Goal: Information Seeking & Learning: Learn about a topic

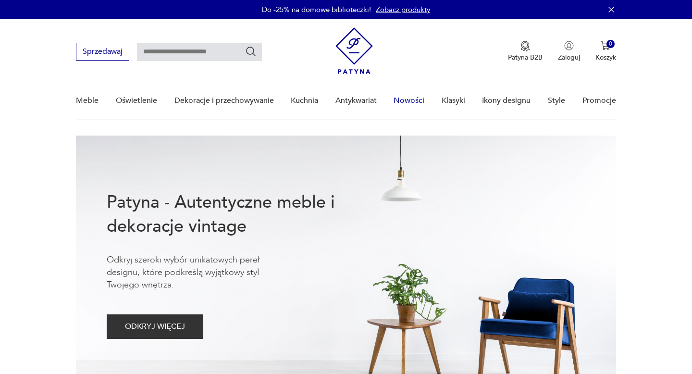
click at [415, 102] on link "Nowości" at bounding box center [409, 100] width 31 height 37
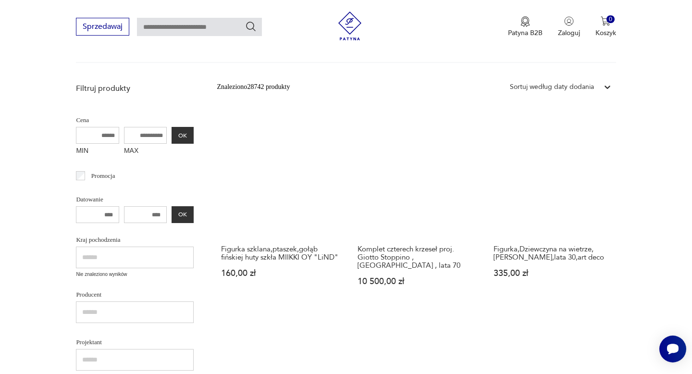
scroll to position [191, 0]
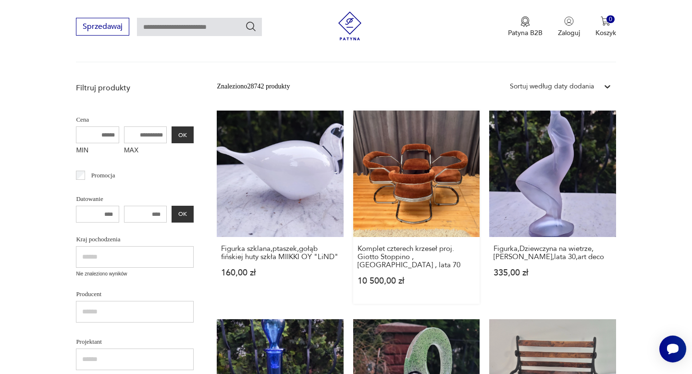
click at [435, 180] on link "Komplet czterech krzeseł proj. Giotto Stoppino , [GEOGRAPHIC_DATA] , lata 70 10…" at bounding box center [416, 207] width 126 height 193
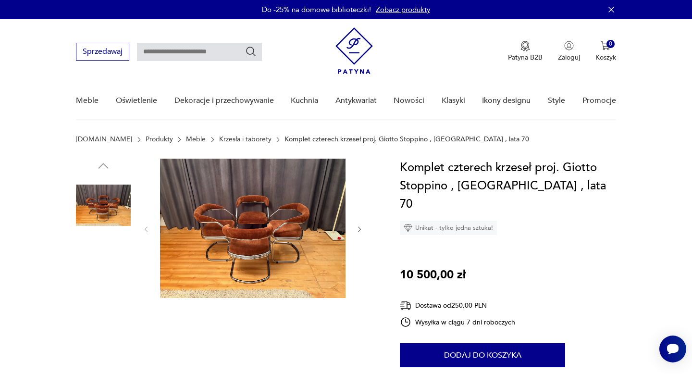
click at [255, 223] on img at bounding box center [253, 228] width 186 height 139
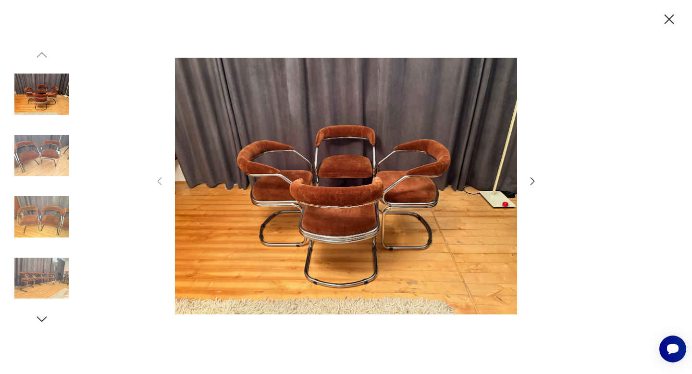
click at [533, 181] on icon "button" at bounding box center [533, 181] width 4 height 8
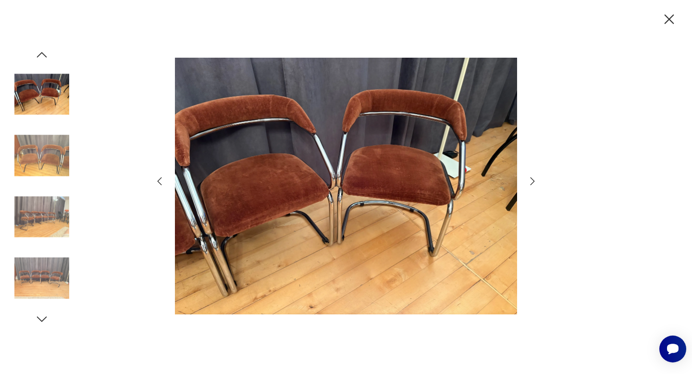
click at [533, 181] on icon "button" at bounding box center [533, 181] width 4 height 8
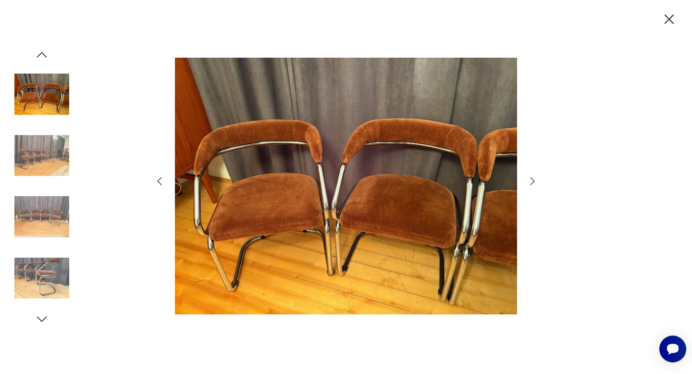
click at [533, 181] on icon "button" at bounding box center [533, 181] width 4 height 8
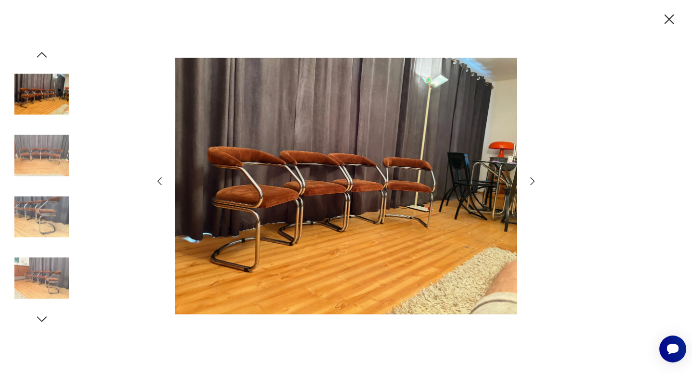
click at [533, 181] on icon "button" at bounding box center [533, 181] width 4 height 8
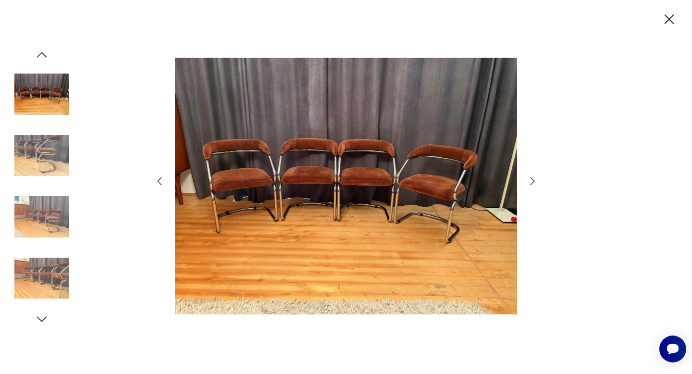
click at [533, 181] on icon "button" at bounding box center [533, 181] width 4 height 8
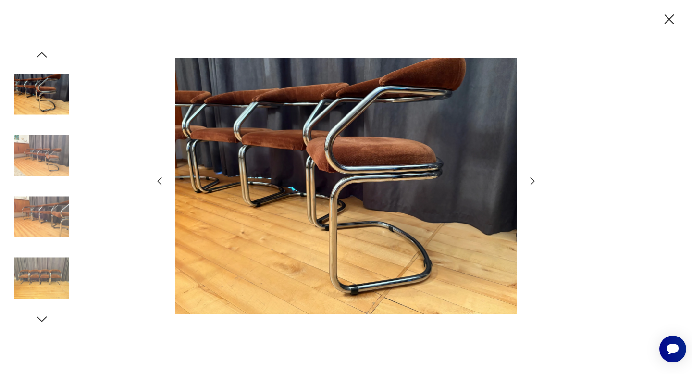
click at [533, 181] on icon "button" at bounding box center [533, 181] width 4 height 8
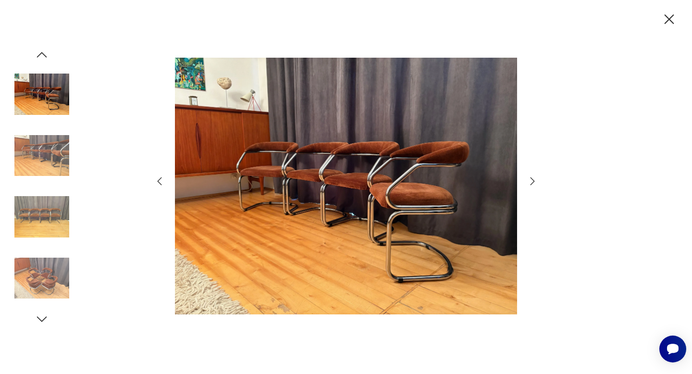
click at [533, 181] on icon "button" at bounding box center [533, 181] width 4 height 8
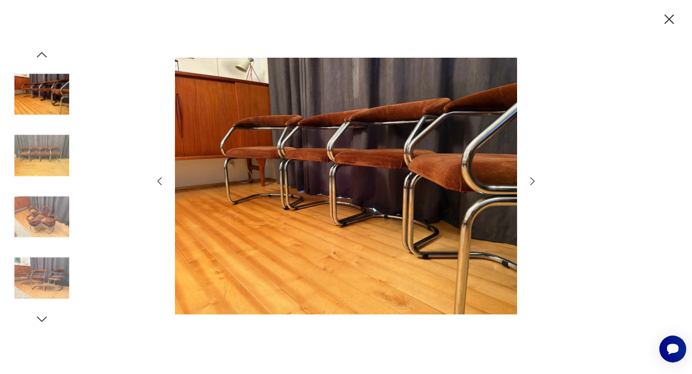
click at [533, 181] on icon "button" at bounding box center [533, 181] width 4 height 8
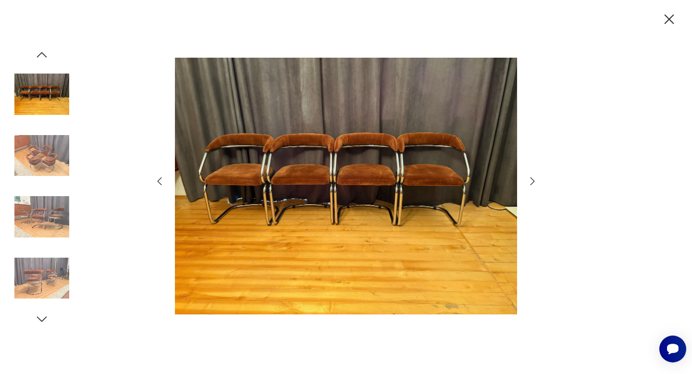
click at [533, 181] on icon "button" at bounding box center [533, 181] width 4 height 8
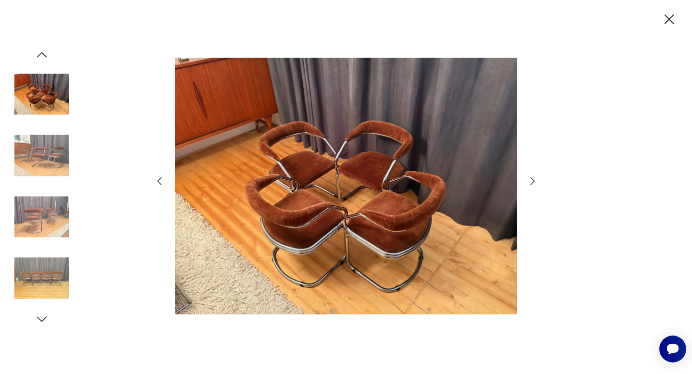
click at [533, 181] on icon "button" at bounding box center [533, 181] width 4 height 8
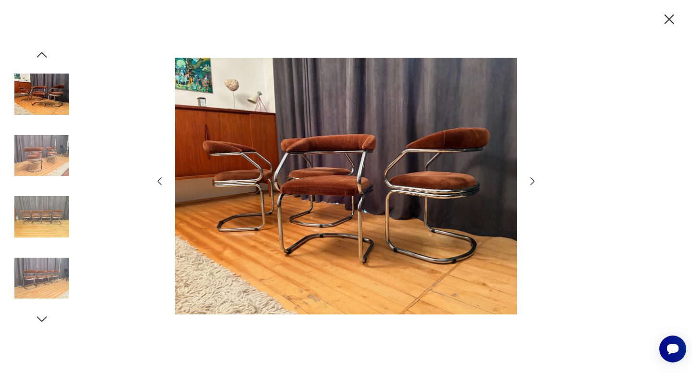
click at [533, 181] on icon "button" at bounding box center [533, 181] width 4 height 8
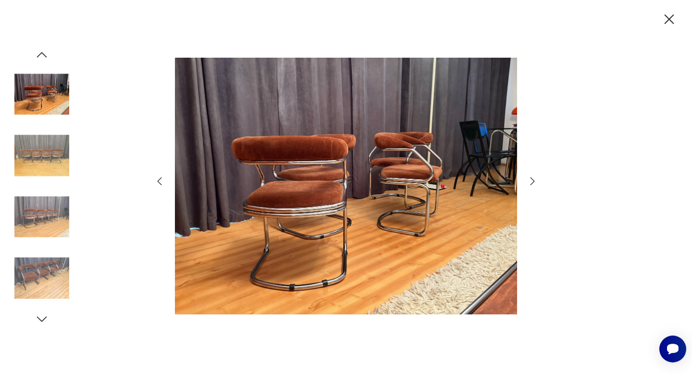
click at [533, 181] on icon "button" at bounding box center [533, 181] width 4 height 8
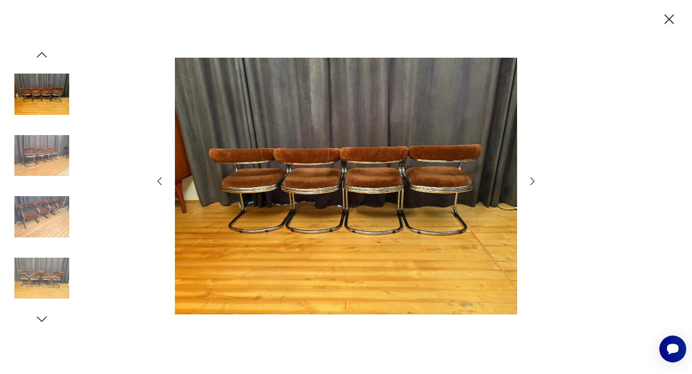
click at [533, 181] on icon "button" at bounding box center [533, 181] width 4 height 8
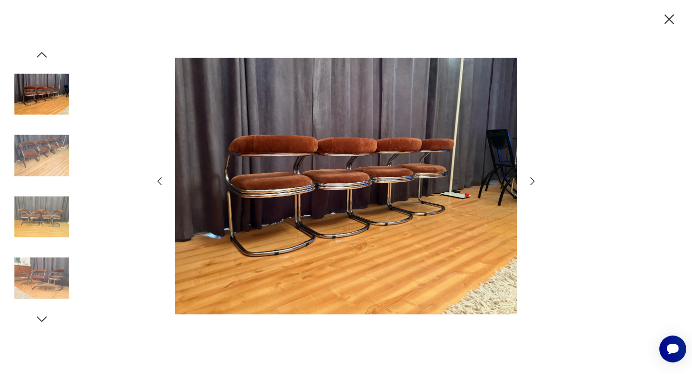
click at [533, 181] on icon "button" at bounding box center [533, 181] width 4 height 8
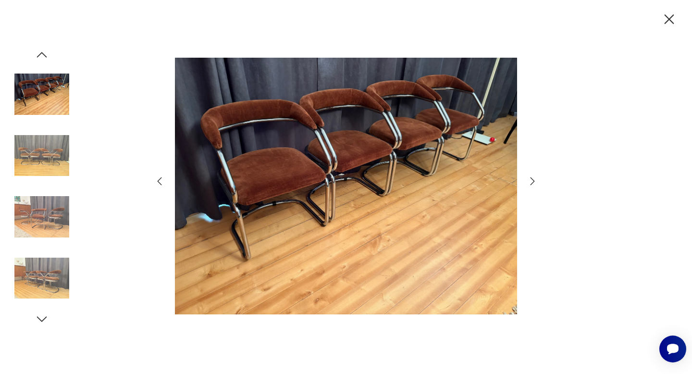
click at [533, 181] on icon "button" at bounding box center [533, 181] width 4 height 8
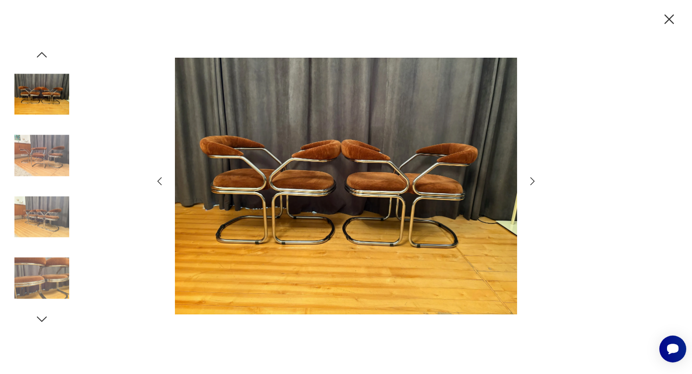
click at [533, 181] on icon "button" at bounding box center [533, 181] width 4 height 8
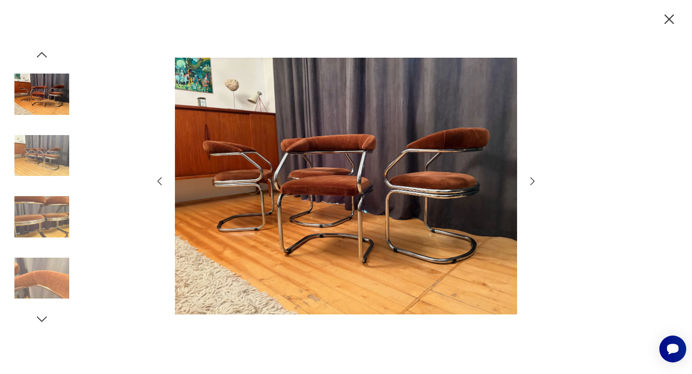
click at [533, 181] on icon "button" at bounding box center [533, 181] width 4 height 8
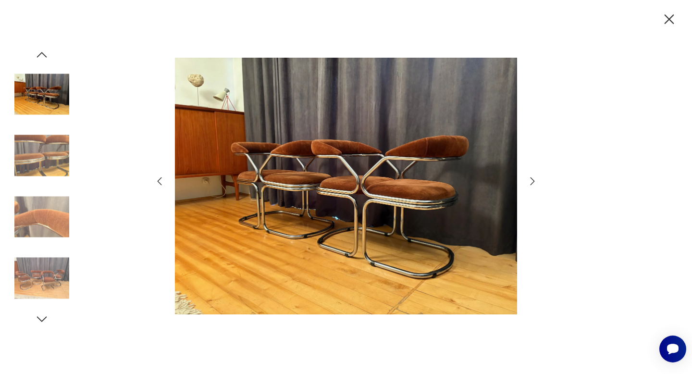
click at [533, 181] on icon "button" at bounding box center [533, 181] width 4 height 8
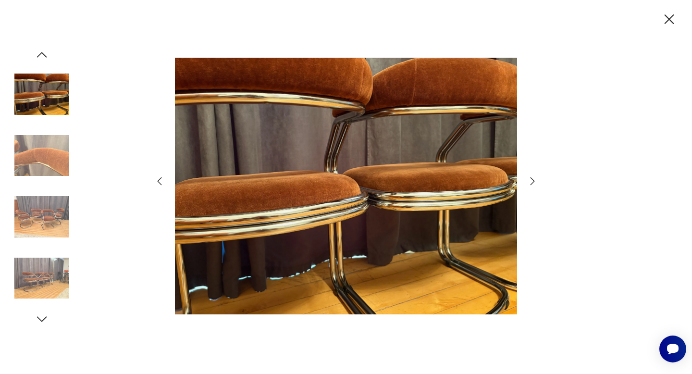
click at [533, 181] on icon "button" at bounding box center [533, 181] width 4 height 8
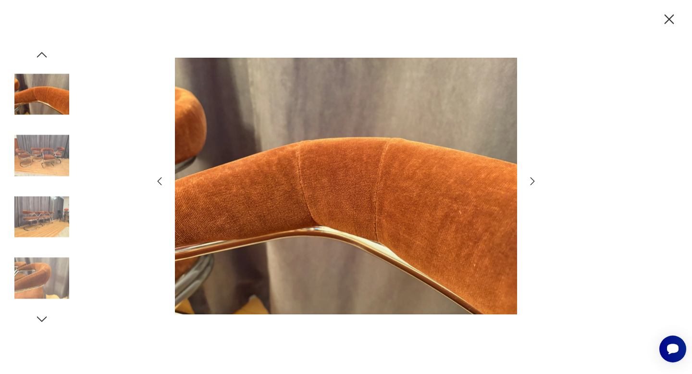
click at [533, 181] on icon "button" at bounding box center [533, 181] width 4 height 8
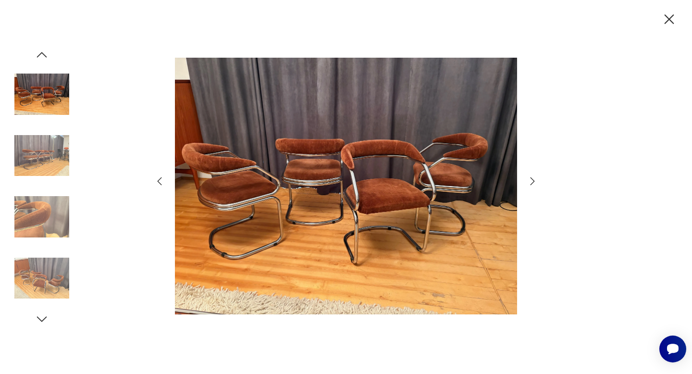
click at [533, 181] on icon "button" at bounding box center [533, 181] width 4 height 8
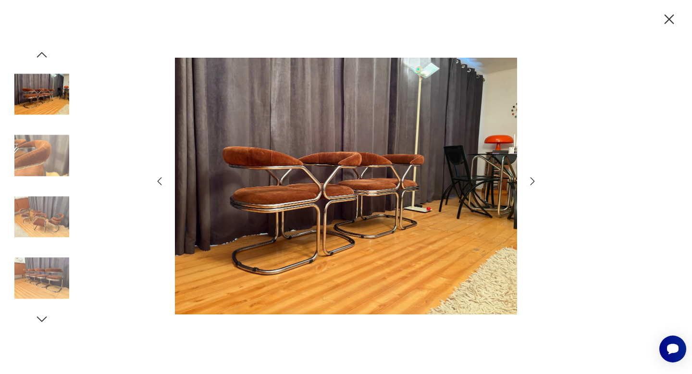
click at [533, 181] on icon "button" at bounding box center [533, 181] width 4 height 8
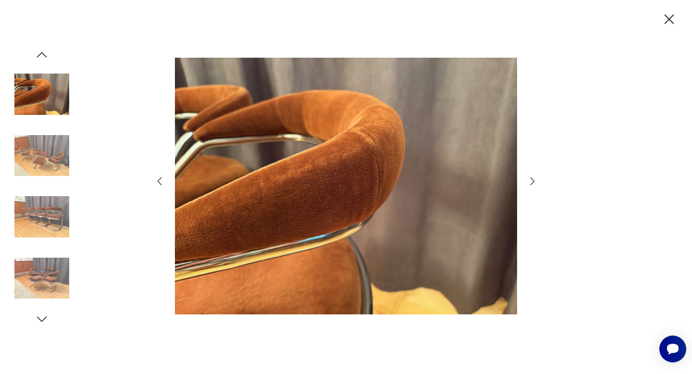
click at [533, 181] on icon "button" at bounding box center [533, 181] width 4 height 8
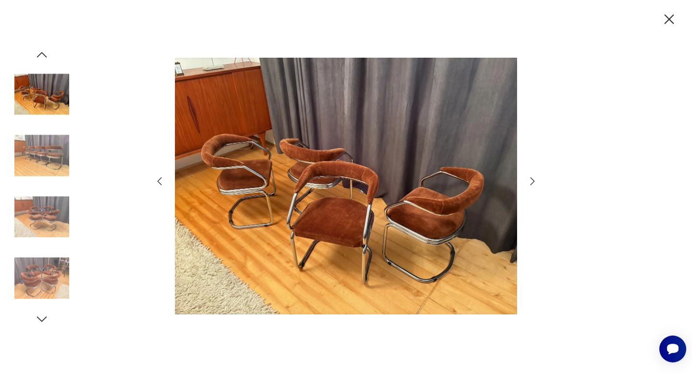
click at [533, 181] on icon "button" at bounding box center [533, 181] width 4 height 8
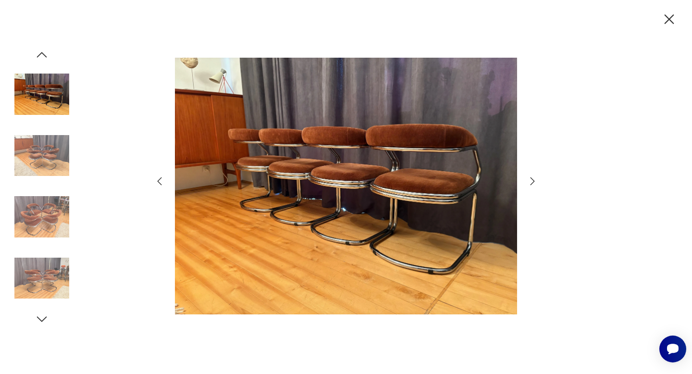
click at [533, 181] on icon "button" at bounding box center [533, 181] width 4 height 8
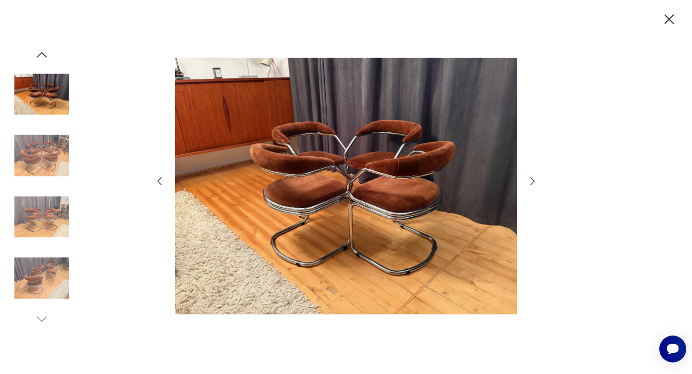
click at [533, 181] on icon "button" at bounding box center [533, 181] width 4 height 8
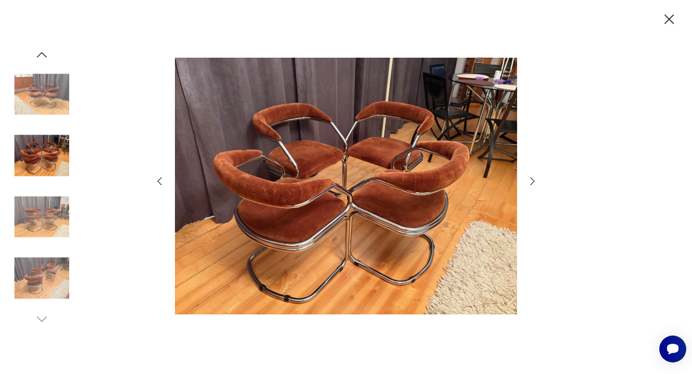
click at [533, 181] on icon "button" at bounding box center [533, 181] width 4 height 8
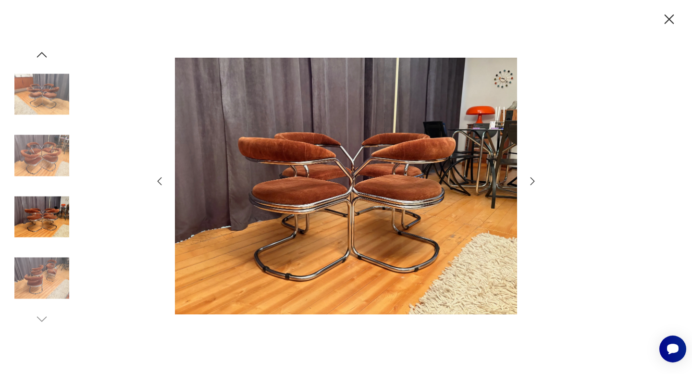
click at [533, 181] on icon "button" at bounding box center [533, 181] width 4 height 8
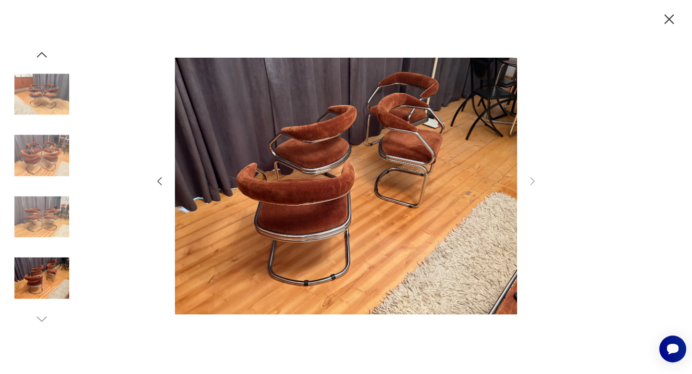
click at [669, 19] on icon "button" at bounding box center [670, 19] width 10 height 10
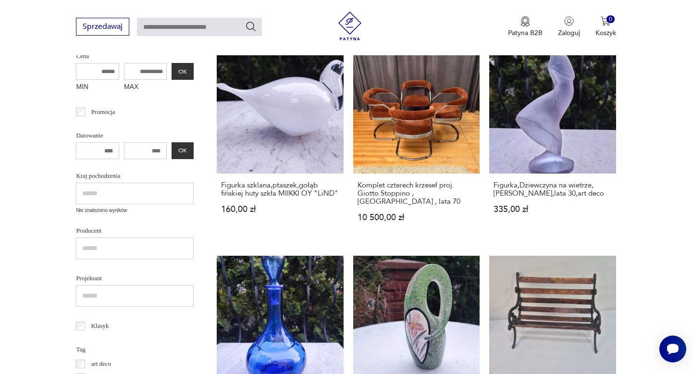
scroll to position [254, 0]
